Goal: Task Accomplishment & Management: Complete application form

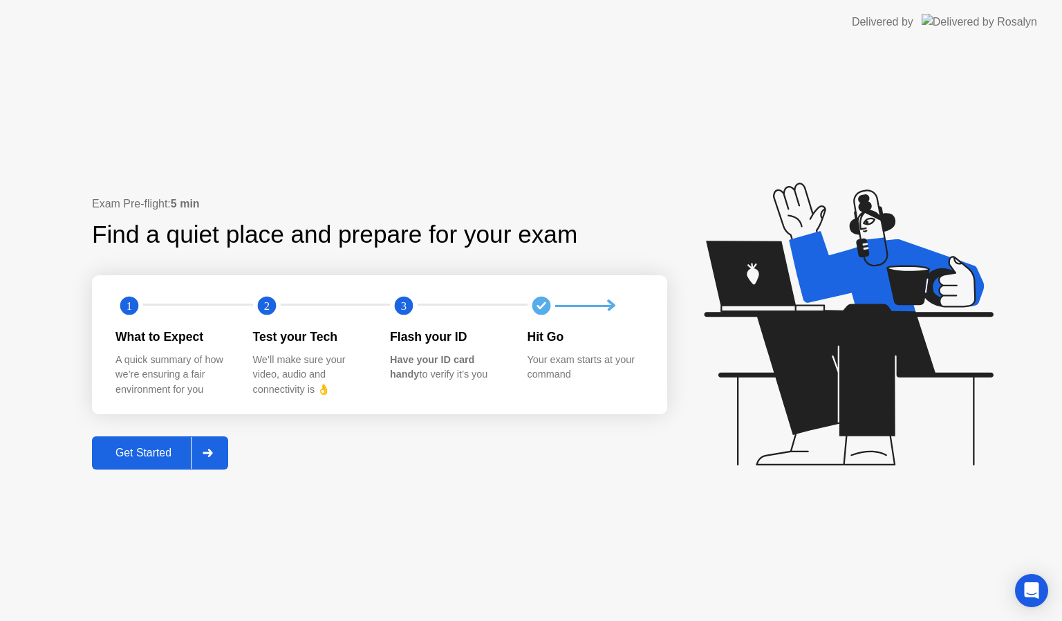
click at [138, 451] on div "Get Started" at bounding box center [143, 453] width 95 height 12
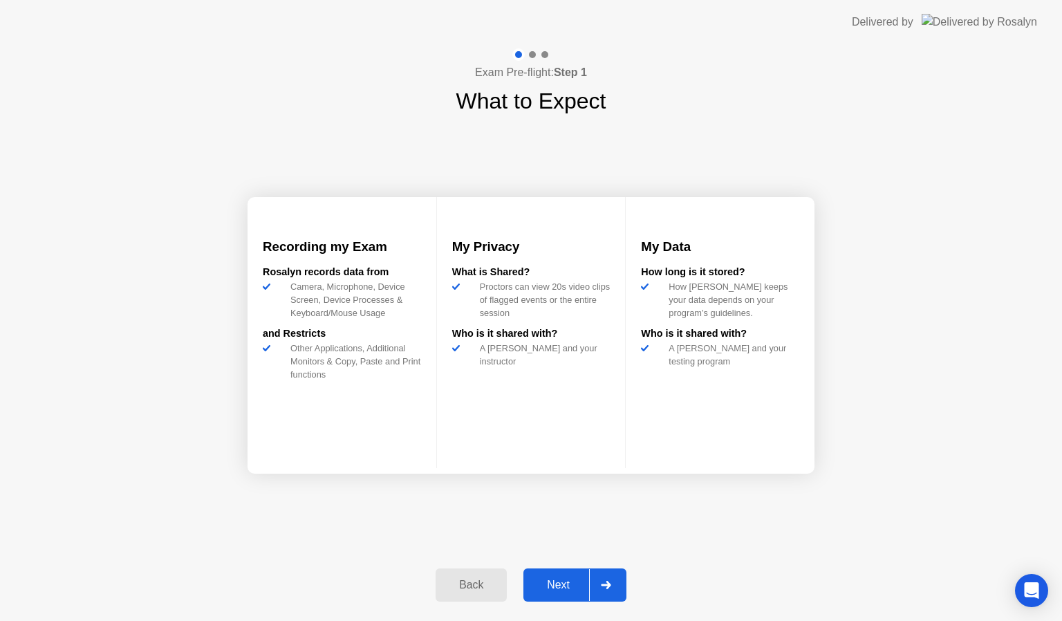
click at [560, 582] on div "Next" at bounding box center [558, 585] width 62 height 12
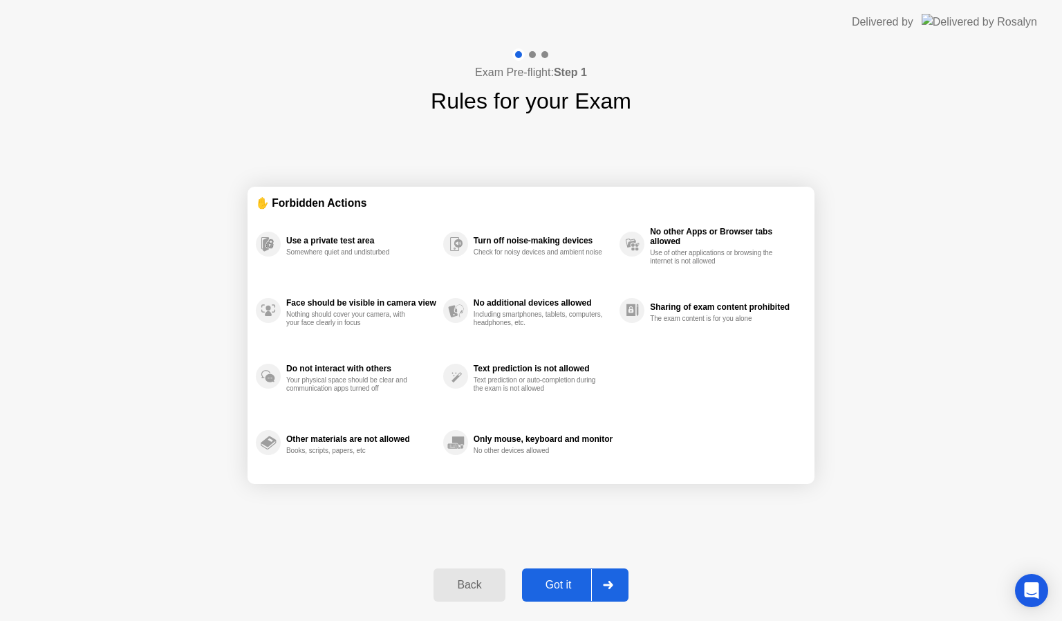
click at [560, 582] on div "Got it" at bounding box center [558, 585] width 65 height 12
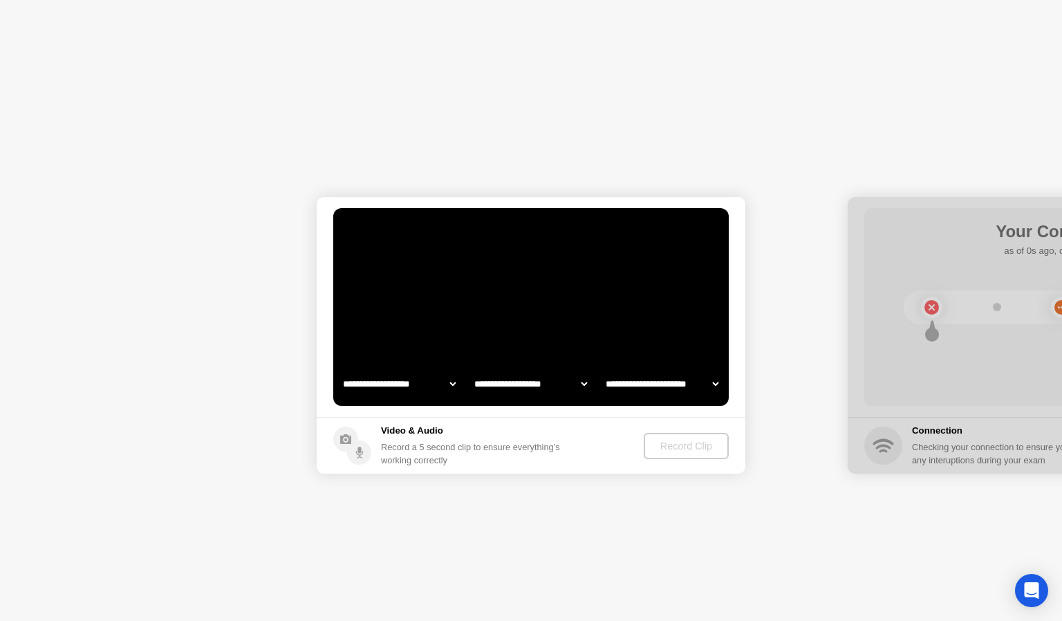
select select "**********"
select select "*******"
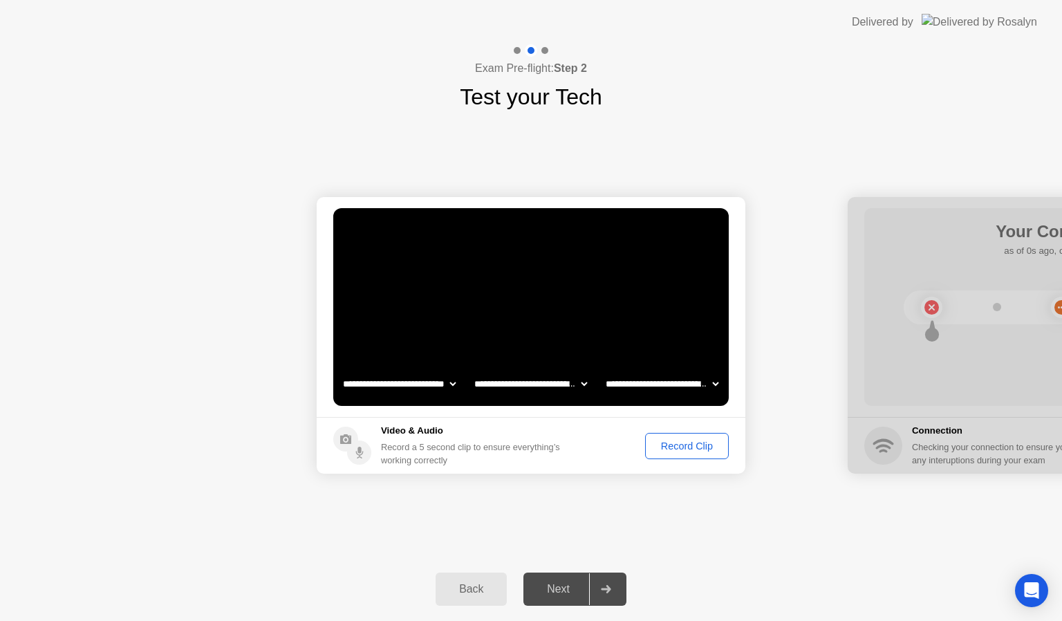
click at [689, 442] on div "Record Clip" at bounding box center [687, 445] width 74 height 11
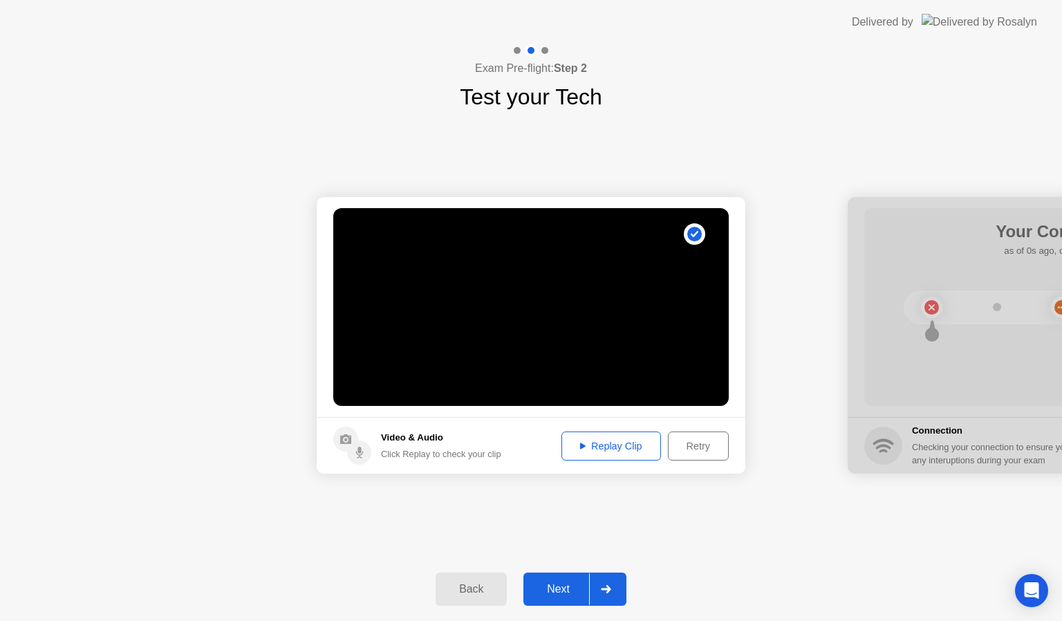
click at [560, 583] on div "Next" at bounding box center [558, 589] width 62 height 12
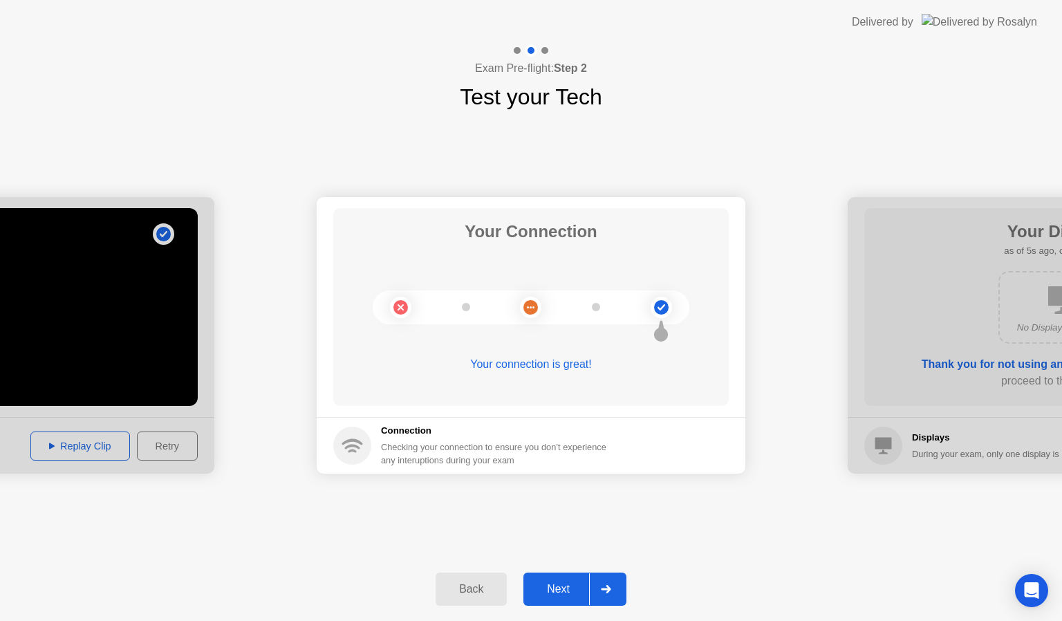
click at [554, 592] on div "Next" at bounding box center [558, 589] width 62 height 12
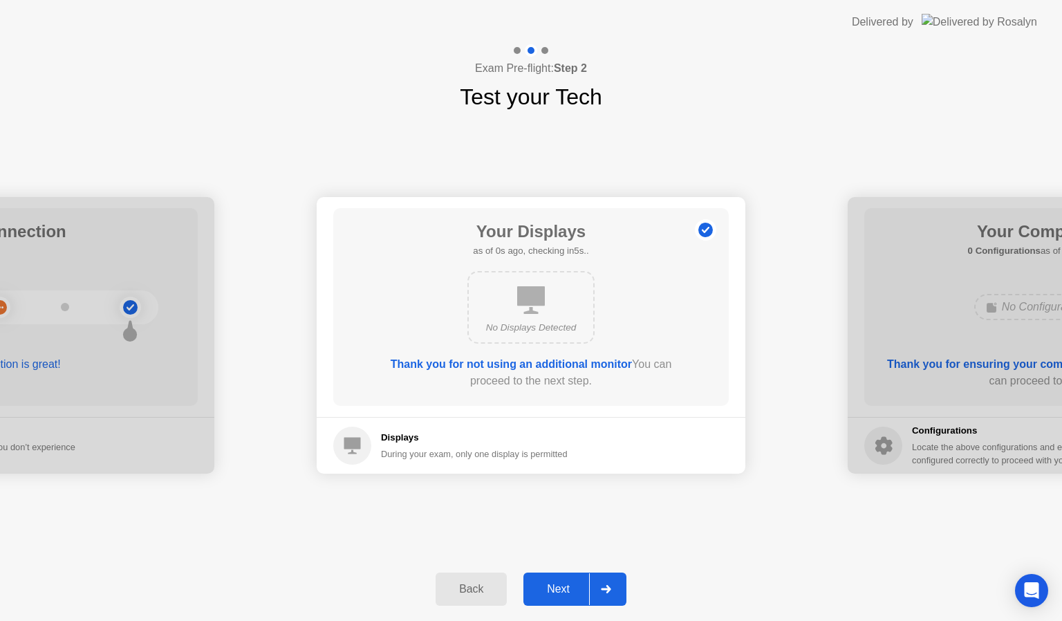
click at [562, 583] on div "Next" at bounding box center [558, 589] width 62 height 12
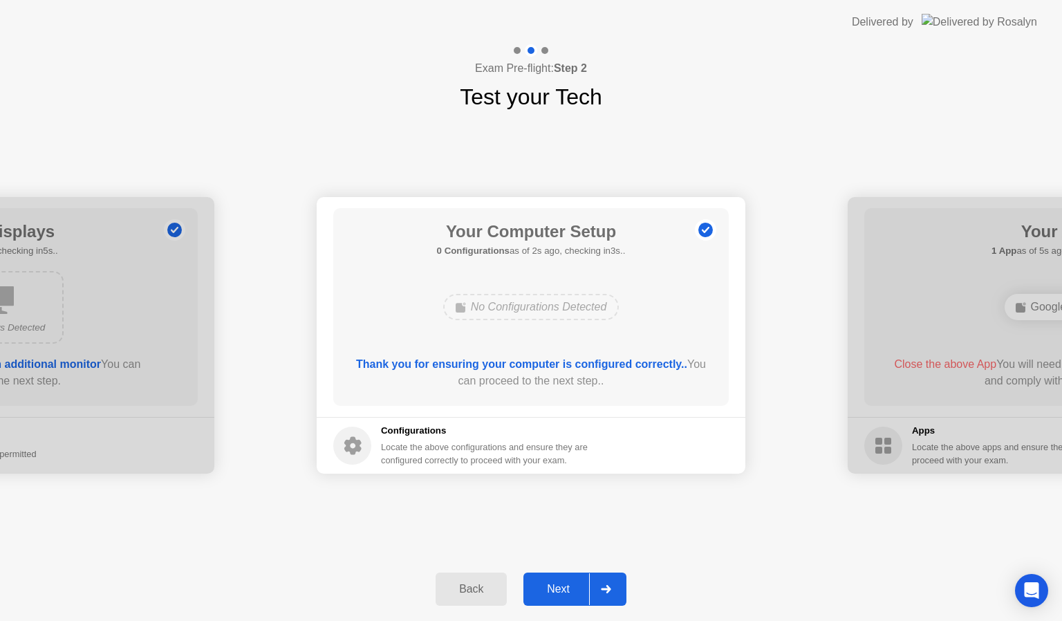
click at [557, 587] on div "Next" at bounding box center [558, 589] width 62 height 12
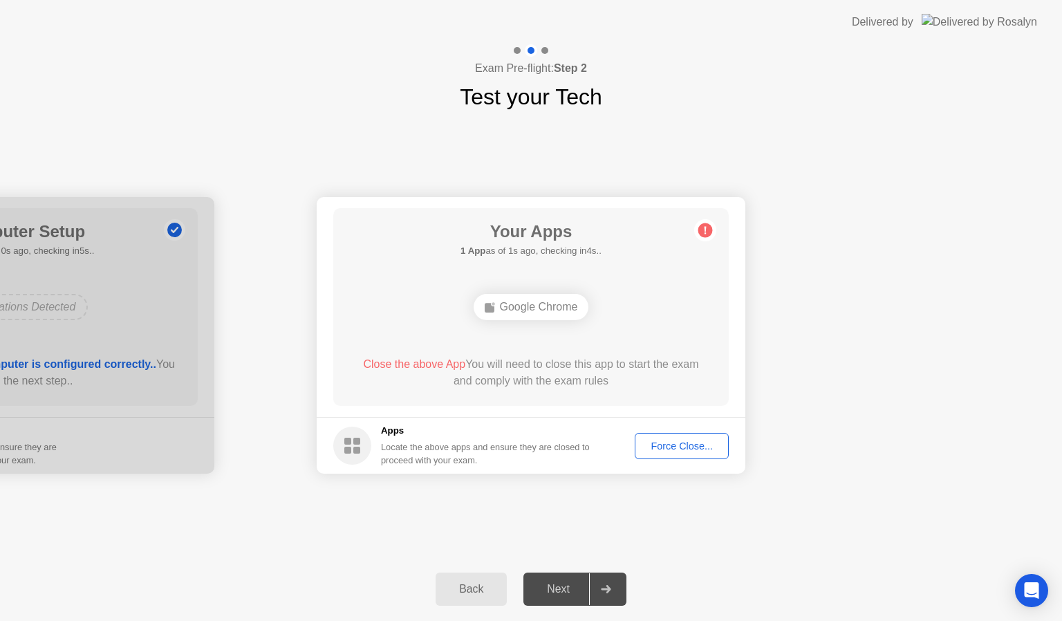
click at [664, 440] on div "Force Close..." at bounding box center [681, 445] width 84 height 11
click at [700, 440] on div "Force Close..." at bounding box center [681, 445] width 84 height 11
drag, startPoint x: 571, startPoint y: 480, endPoint x: 572, endPoint y: 545, distance: 65.0
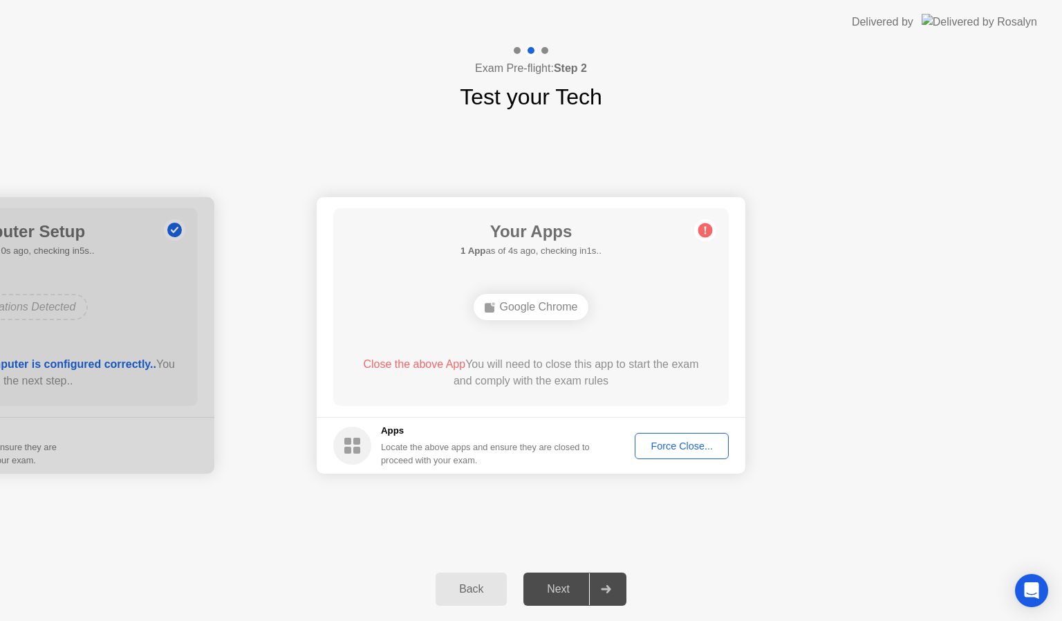
click at [572, 545] on div "**********" at bounding box center [531, 335] width 1062 height 444
click at [553, 592] on div "Next" at bounding box center [558, 589] width 62 height 12
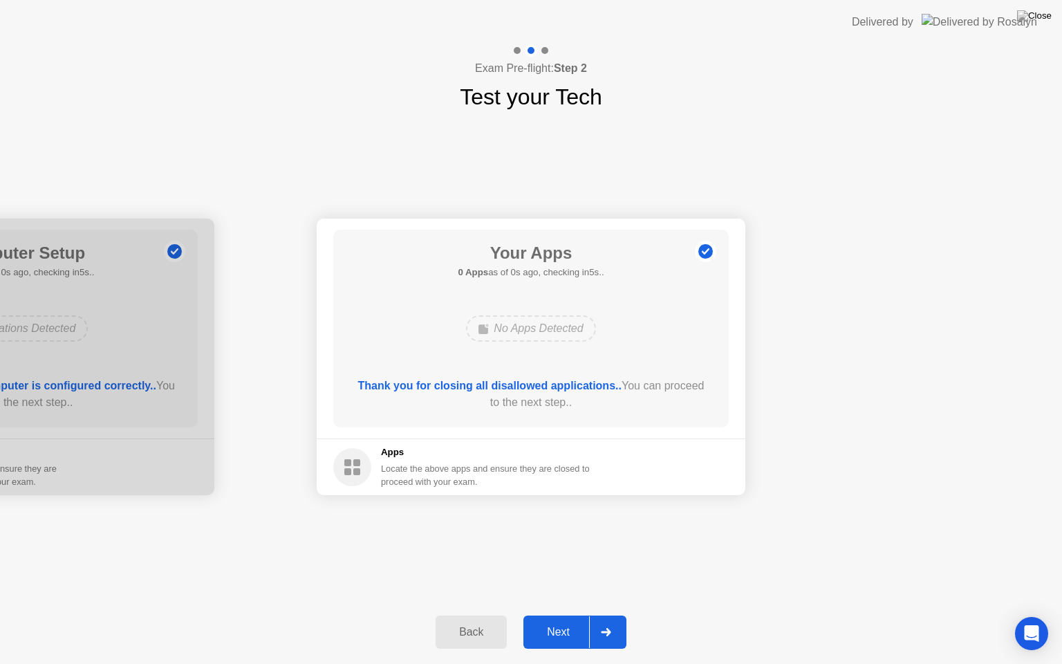
click at [559, 620] on div "Next" at bounding box center [558, 632] width 62 height 12
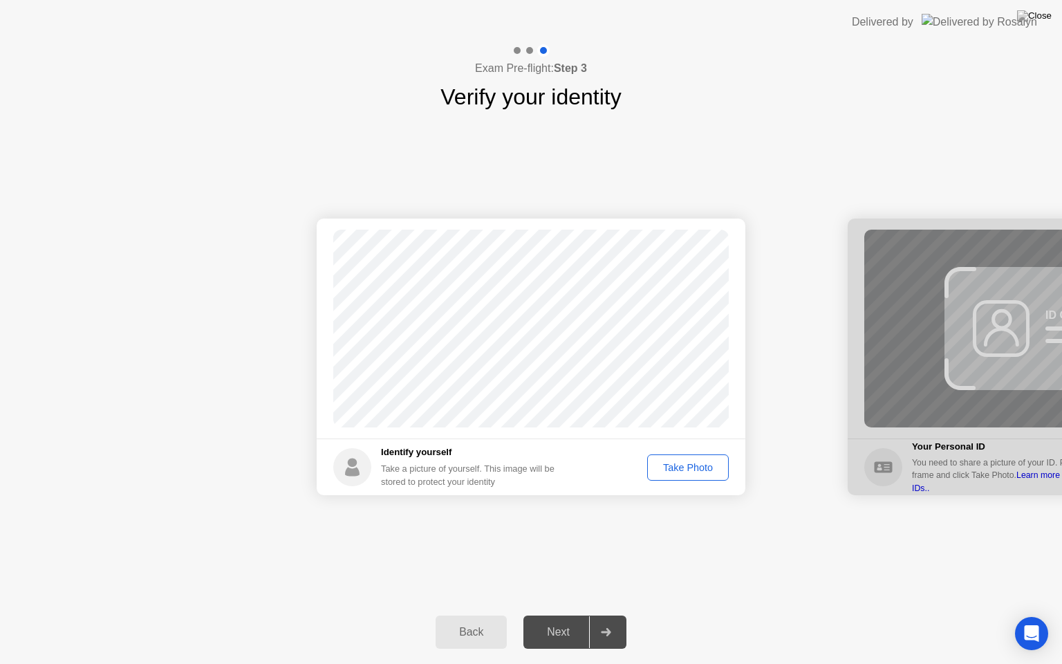
drag, startPoint x: 701, startPoint y: 433, endPoint x: 678, endPoint y: 463, distance: 37.9
click at [678, 463] on app-identify-yourself "Success Photo is correctly taken Identify yourself Take a picture of yourself. …" at bounding box center [531, 356] width 429 height 277
click at [678, 463] on div "Take Photo" at bounding box center [688, 467] width 72 height 11
click at [984, 286] on div at bounding box center [1062, 356] width 429 height 277
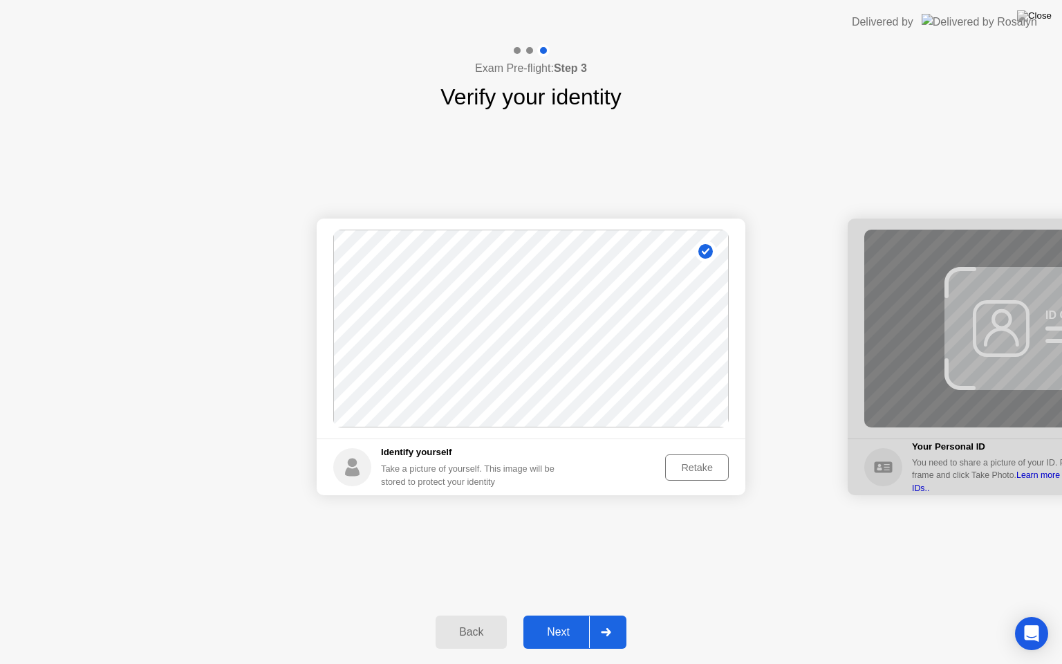
click at [581, 608] on div "Back Next" at bounding box center [531, 632] width 1062 height 64
drag, startPoint x: 581, startPoint y: 608, endPoint x: 553, endPoint y: 639, distance: 41.6
click at [553, 620] on div "Back Next" at bounding box center [531, 632] width 1062 height 64
click at [556, 620] on div "Next" at bounding box center [558, 632] width 62 height 12
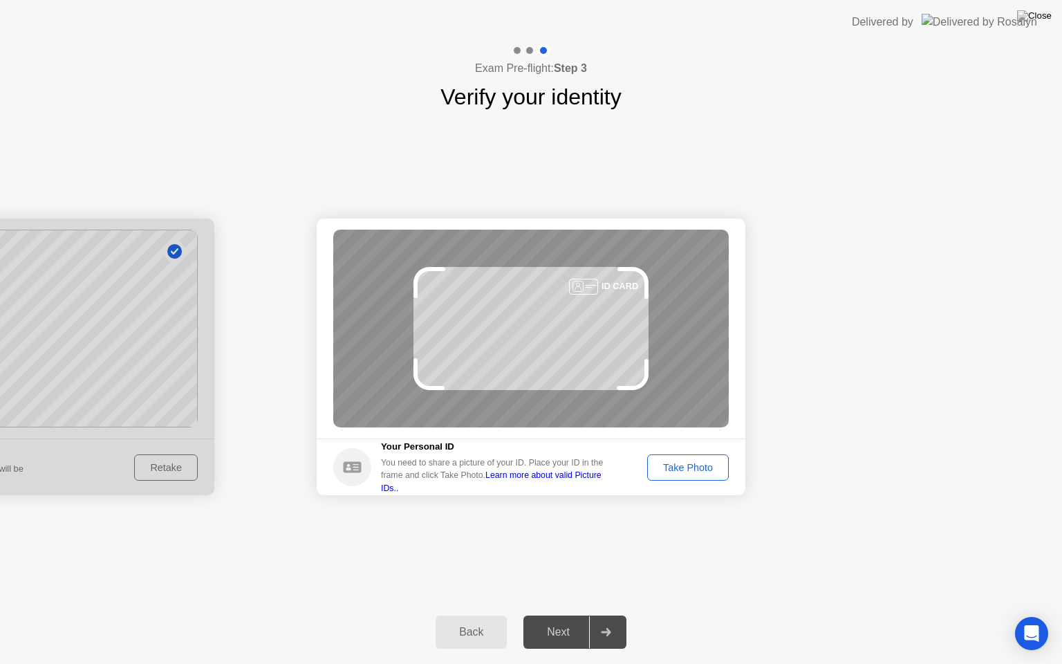
click at [678, 464] on div "Take Photo" at bounding box center [688, 467] width 72 height 11
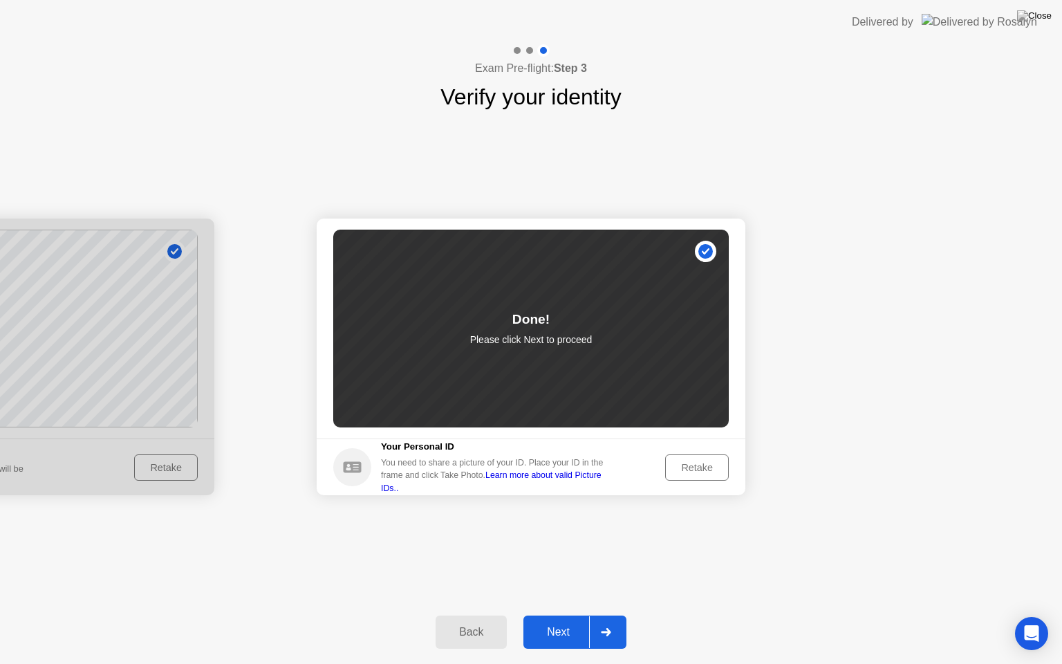
click at [557, 620] on div "Next" at bounding box center [558, 632] width 62 height 12
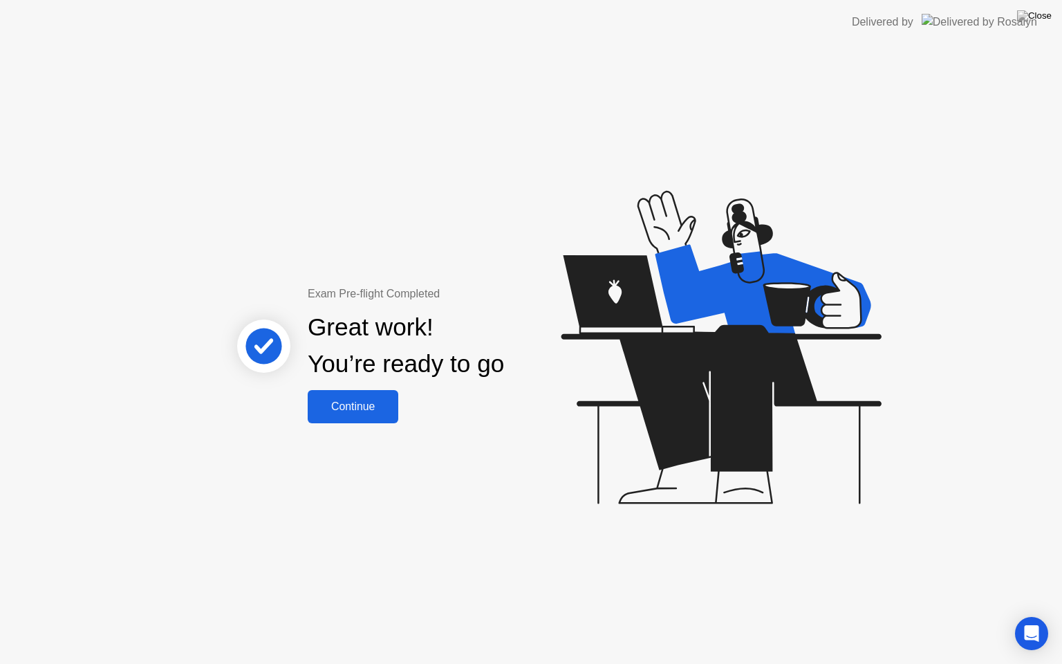
click at [359, 407] on div "Continue" at bounding box center [353, 406] width 82 height 12
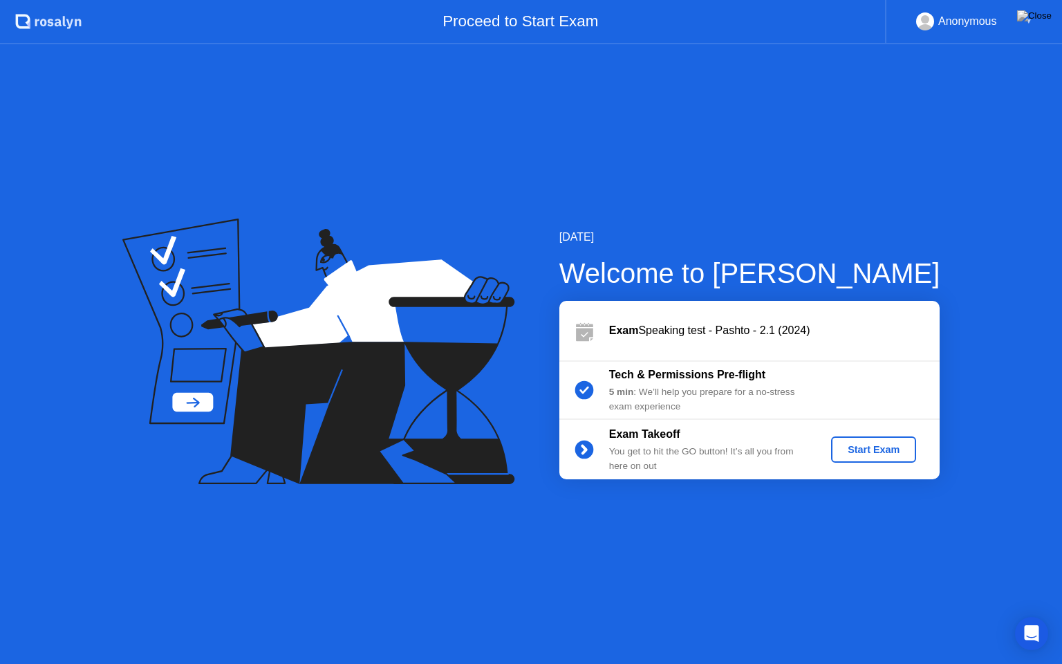
click at [865, 448] on div "Start Exam" at bounding box center [874, 449] width 74 height 11
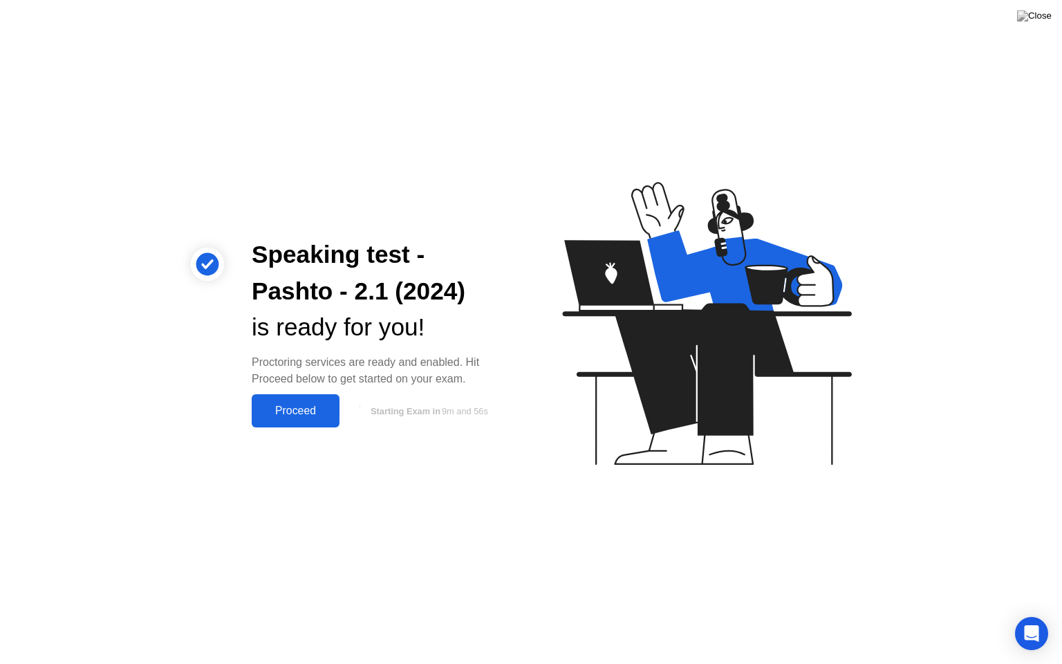
click at [286, 409] on div "Proceed" at bounding box center [296, 410] width 80 height 12
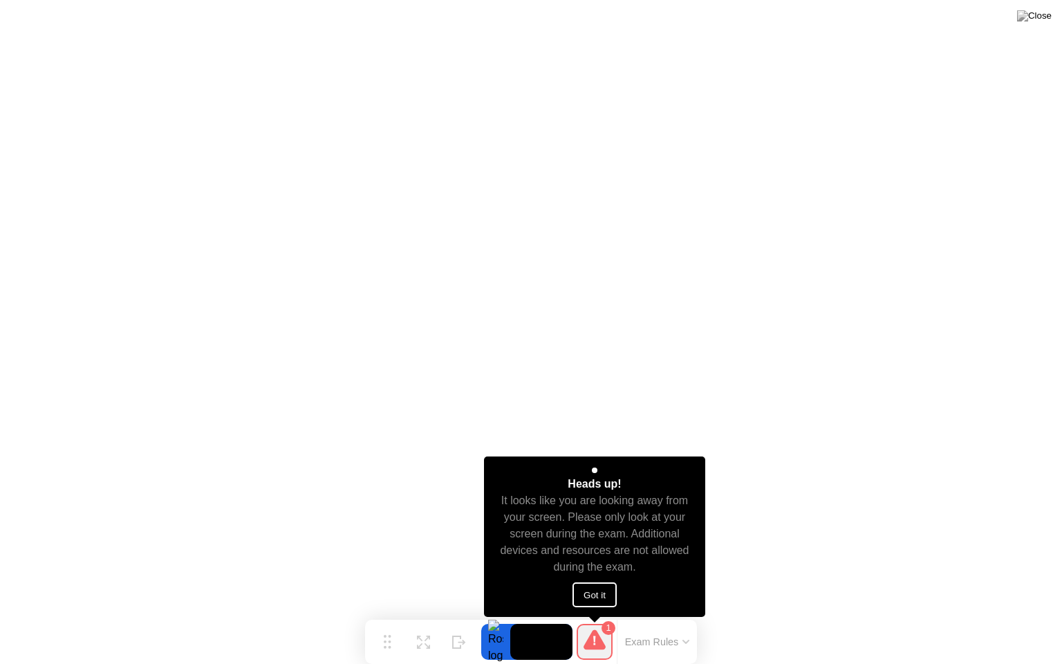
click at [604, 592] on button "Got it" at bounding box center [594, 594] width 44 height 25
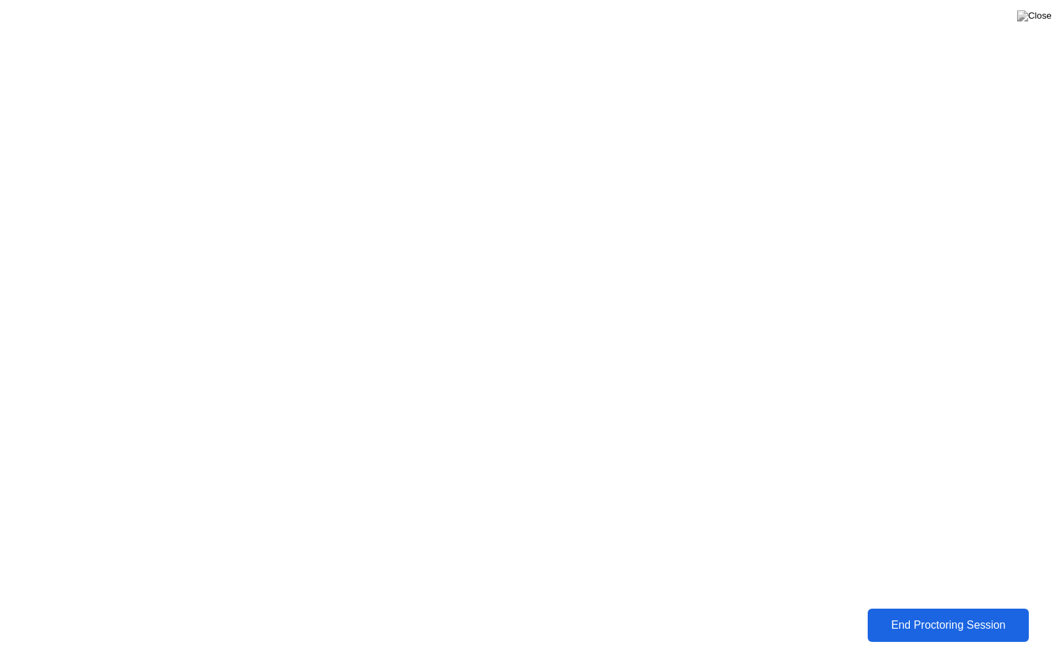
click at [973, 619] on div "End Proctoring Session" at bounding box center [948, 625] width 153 height 12
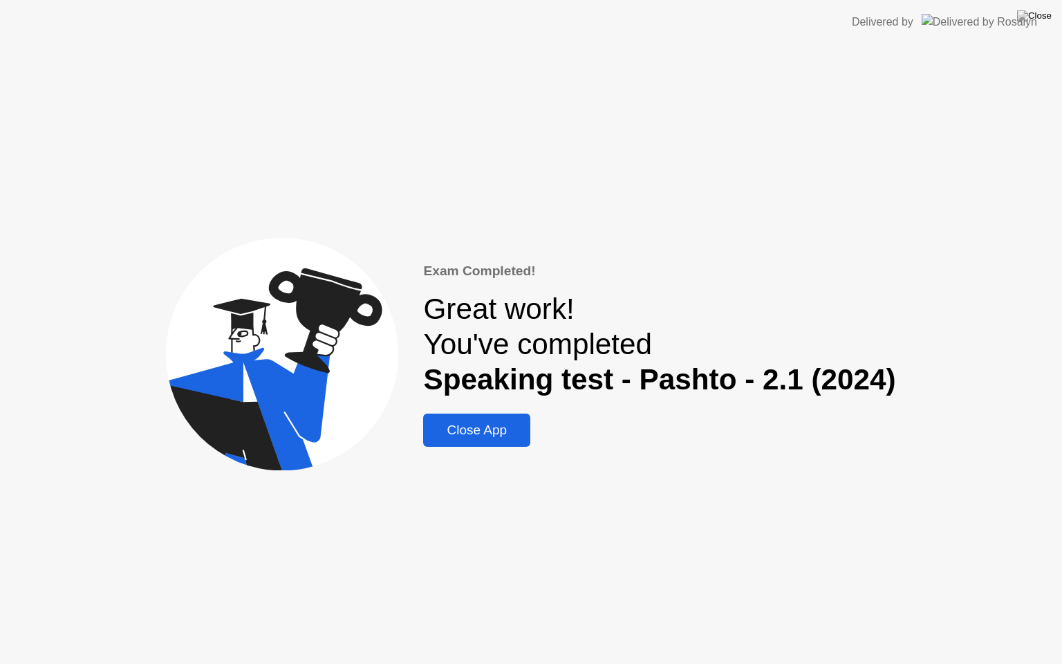
click at [470, 429] on div "Close App" at bounding box center [476, 429] width 99 height 15
